Goal: Information Seeking & Learning: Find specific page/section

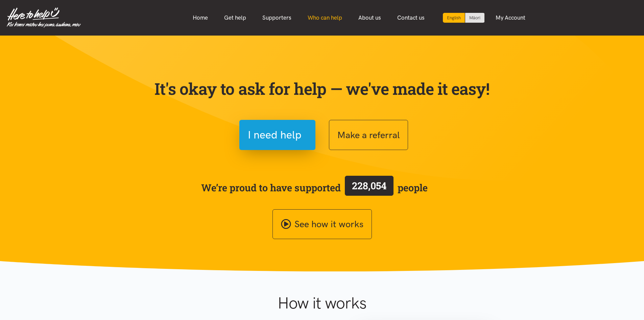
click at [326, 17] on link "Who can help" at bounding box center [325, 17] width 51 height 15
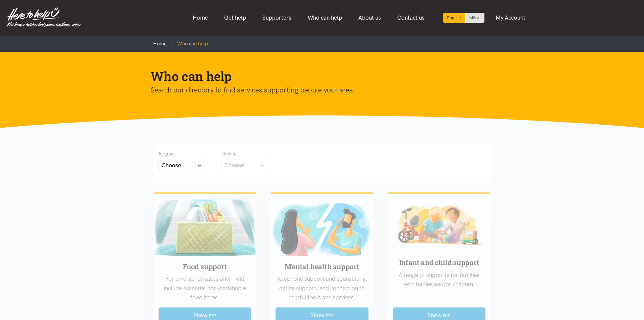
click at [187, 164] on button "Choose..." at bounding box center [182, 165] width 47 height 15
click at [183, 196] on label "[GEOGRAPHIC_DATA]" at bounding box center [182, 195] width 41 height 8
click at [0, 0] on input "[GEOGRAPHIC_DATA]" at bounding box center [0, 0] width 0 height 0
click at [232, 168] on div "Choose..." at bounding box center [237, 165] width 25 height 9
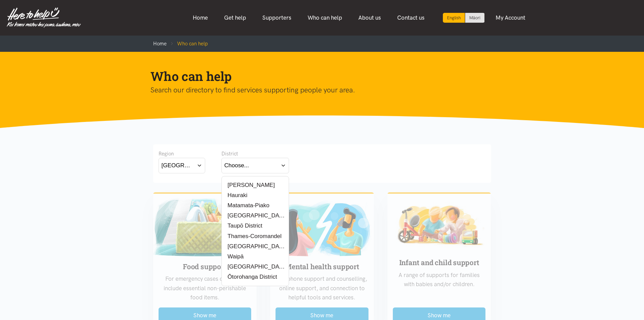
click at [248, 216] on label "[GEOGRAPHIC_DATA]" at bounding box center [256, 215] width 62 height 8
click at [0, 0] on input "[GEOGRAPHIC_DATA]" at bounding box center [0, 0] width 0 height 0
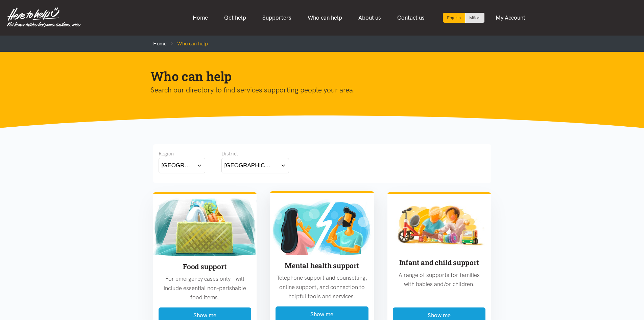
scroll to position [169, 0]
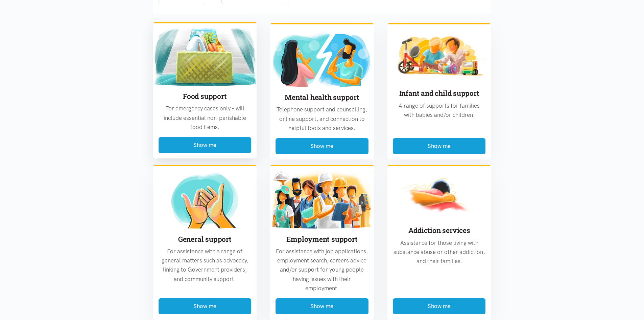
click at [198, 120] on p "For emergency cases only – will include essential non-perishable food items." at bounding box center [205, 118] width 93 height 28
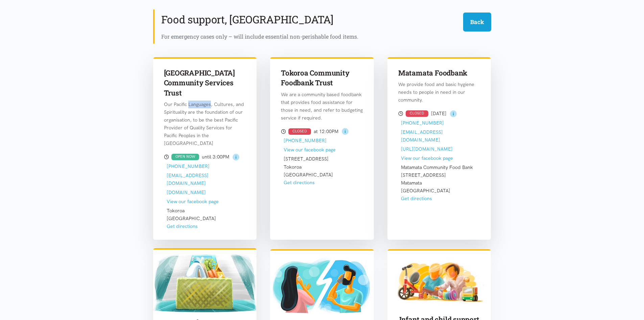
click at [198, 120] on div "South Waikato Pacific Islands Community Services Trust Our Pacific Languages, C…" at bounding box center [205, 144] width 104 height 174
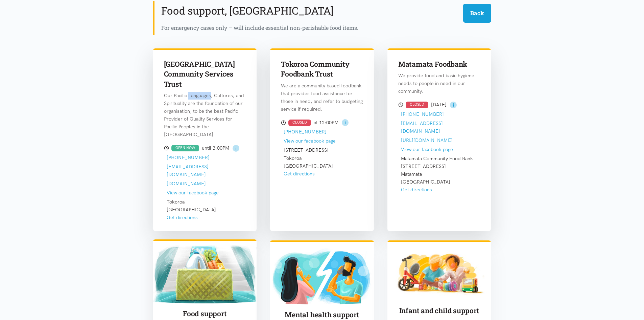
scroll to position [199, 0]
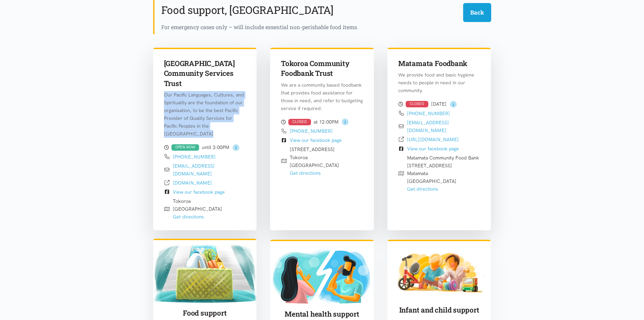
click at [198, 120] on p "Our Pacific Languages, Cultures, and Spirituality are the foundation of our org…" at bounding box center [205, 114] width 82 height 47
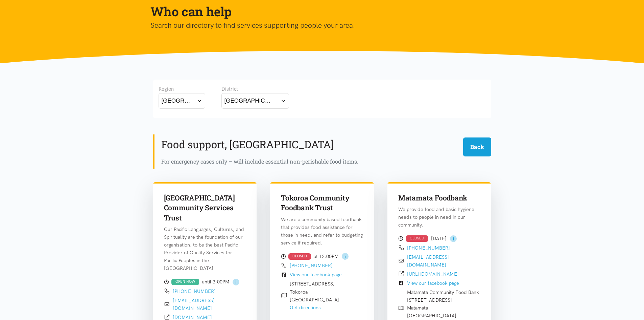
scroll to position [64, 0]
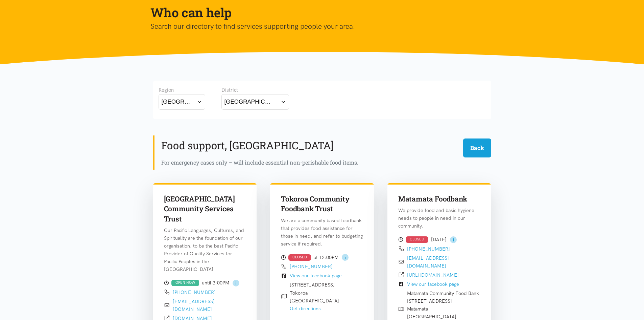
drag, startPoint x: 537, startPoint y: 159, endPoint x: 531, endPoint y: 159, distance: 6.8
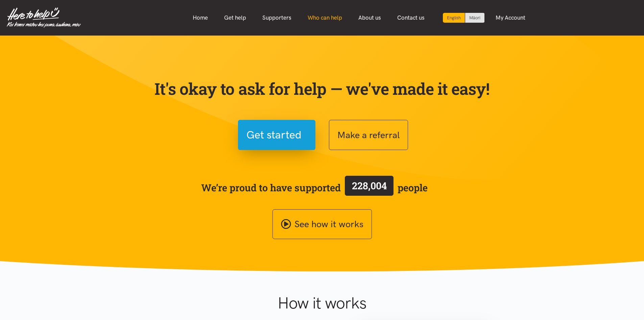
click at [342, 19] on link "Who can help" at bounding box center [325, 17] width 51 height 15
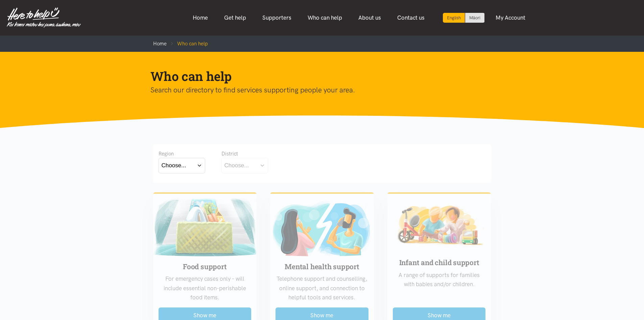
click at [188, 165] on button "Choose..." at bounding box center [182, 165] width 47 height 15
click at [189, 197] on div "[GEOGRAPHIC_DATA]" at bounding box center [182, 195] width 41 height 8
click at [182, 196] on label "[GEOGRAPHIC_DATA]" at bounding box center [182, 195] width 41 height 8
click at [0, 0] on input "[GEOGRAPHIC_DATA]" at bounding box center [0, 0] width 0 height 0
click at [253, 162] on button "Choose..." at bounding box center [245, 165] width 47 height 15
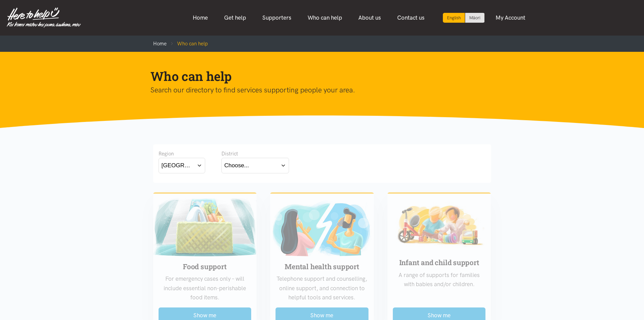
click at [283, 162] on button "Choose..." at bounding box center [256, 165] width 68 height 15
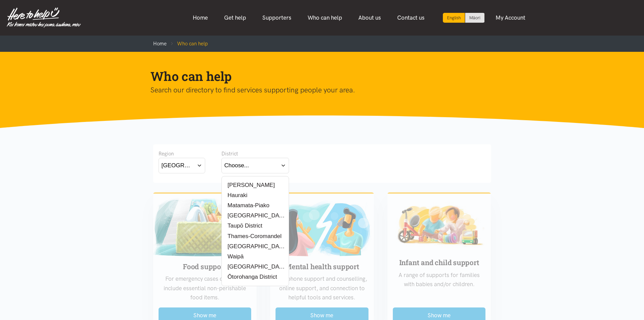
click at [244, 212] on label "South Waikato District" at bounding box center [256, 215] width 62 height 8
click at [0, 0] on input "South Waikato District" at bounding box center [0, 0] width 0 height 0
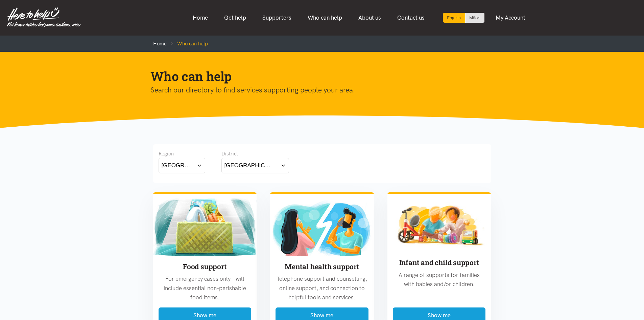
click at [244, 171] on button "South Waikato District" at bounding box center [256, 165] width 68 height 15
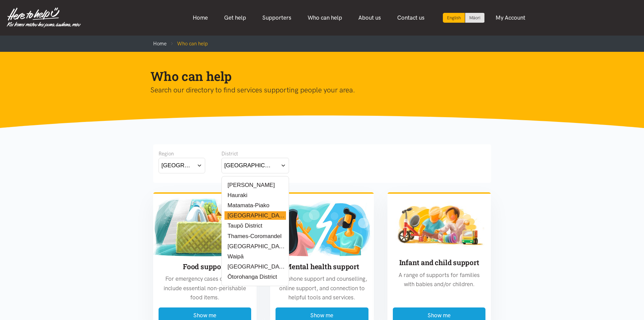
click at [244, 183] on label "[PERSON_NAME]" at bounding box center [250, 185] width 50 height 8
click at [0, 0] on input "[PERSON_NAME]" at bounding box center [0, 0] width 0 height 0
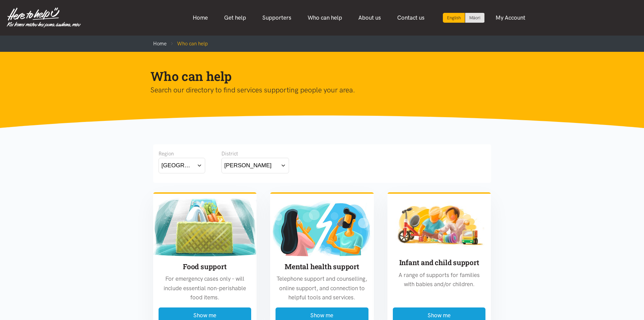
click at [188, 166] on button "Waikato" at bounding box center [182, 165] width 47 height 15
click at [186, 186] on label "Bay of Plenty" at bounding box center [180, 185] width 37 height 8
click at [0, 0] on input "Bay of Plenty" at bounding box center [0, 0] width 0 height 0
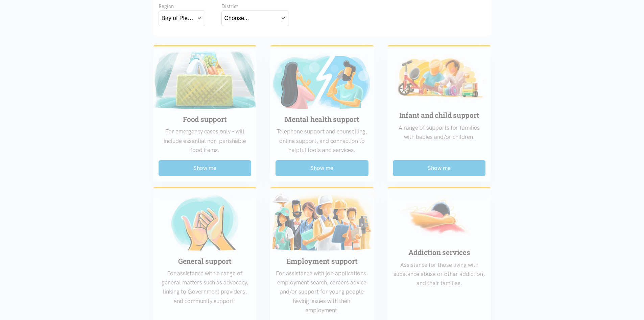
scroll to position [135, 0]
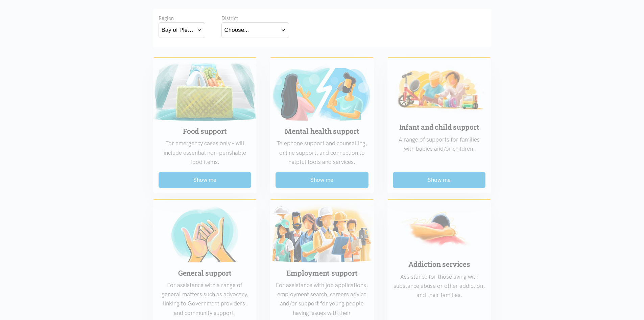
click at [273, 33] on button "Choose..." at bounding box center [256, 29] width 68 height 15
click at [187, 29] on div "Bay of Plenty" at bounding box center [178, 29] width 32 height 9
click at [181, 61] on label "Waikato" at bounding box center [182, 59] width 41 height 8
click at [0, 0] on input "Waikato" at bounding box center [0, 0] width 0 height 0
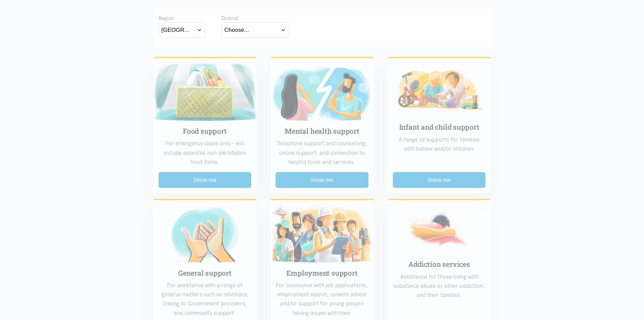
click at [275, 33] on button "Choose..." at bounding box center [256, 29] width 68 height 15
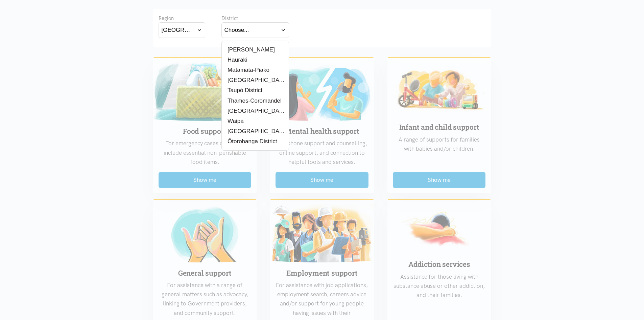
click at [258, 100] on label "Thames-Coromandel" at bounding box center [253, 100] width 57 height 8
click at [0, 0] on input "Thames-Coromandel" at bounding box center [0, 0] width 0 height 0
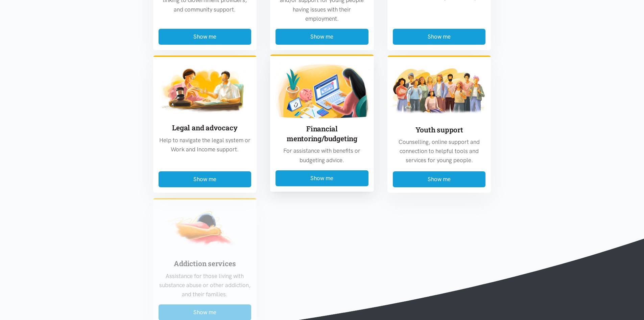
scroll to position [440, 0]
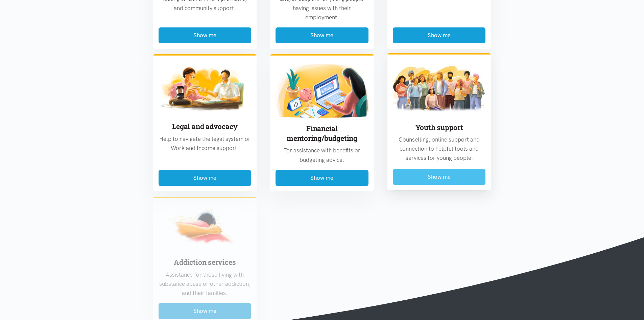
click at [435, 177] on button "Show me" at bounding box center [439, 177] width 93 height 16
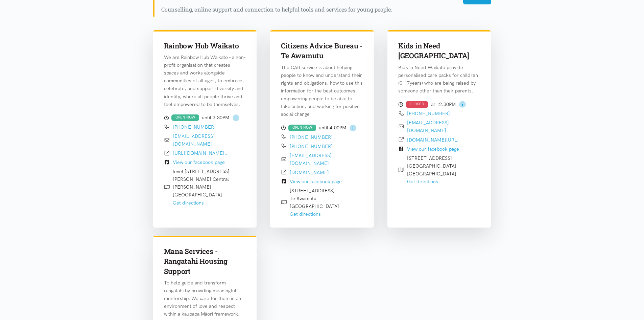
scroll to position [199, 0]
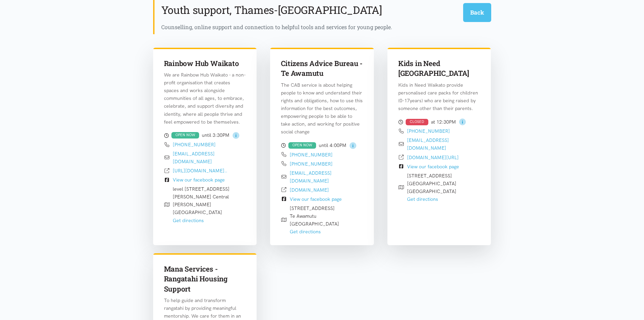
click at [475, 17] on button "Back" at bounding box center [477, 12] width 28 height 19
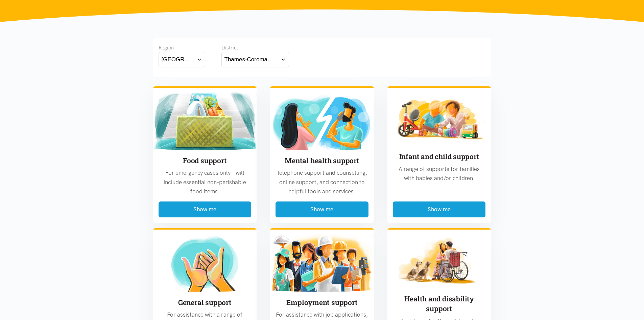
scroll to position [76, 0]
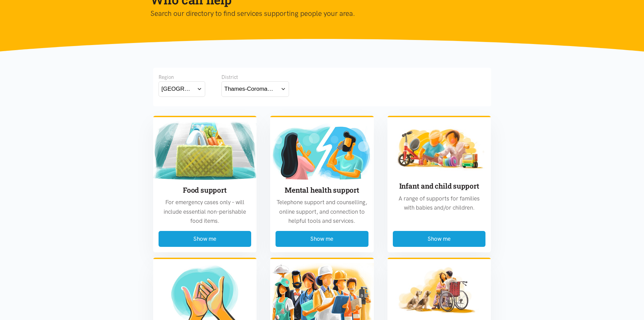
click at [186, 92] on button "Waikato" at bounding box center [182, 88] width 47 height 15
click at [188, 119] on div "Waikato" at bounding box center [182, 118] width 41 height 8
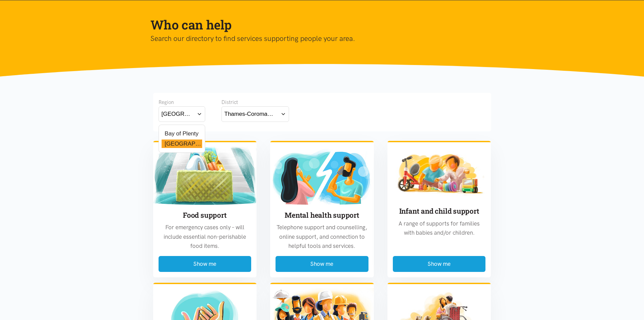
scroll to position [0, 0]
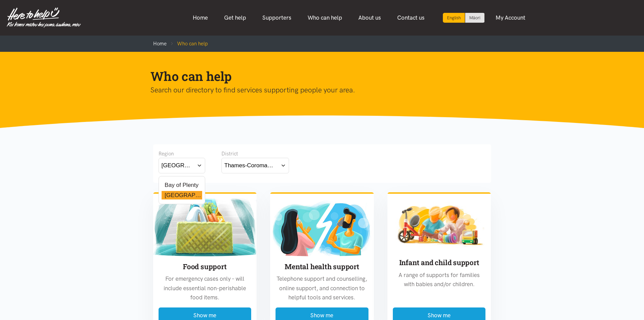
click at [193, 167] on button "Waikato" at bounding box center [182, 165] width 47 height 15
click at [250, 165] on div "Thames-Coromandel" at bounding box center [249, 165] width 49 height 9
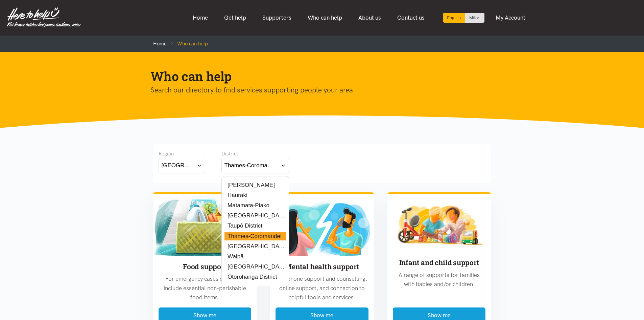
click at [246, 249] on label "Waikato District" at bounding box center [256, 246] width 62 height 8
click at [0, 0] on input "Waikato District" at bounding box center [0, 0] width 0 height 0
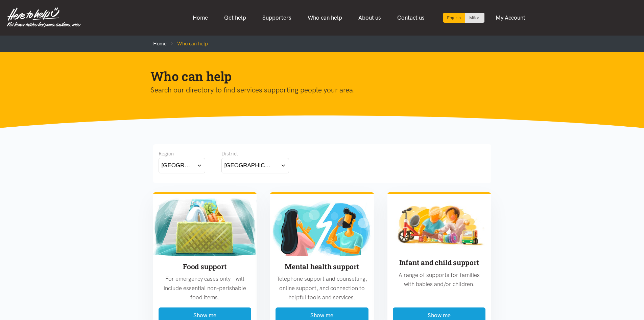
click at [186, 171] on button "Waikato" at bounding box center [182, 165] width 47 height 15
click at [456, 170] on div "Region Waikato Bay of Plenty Waikato District Waikato District Hamilton Hauraki" at bounding box center [322, 162] width 327 height 25
